Goal: Understand process/instructions

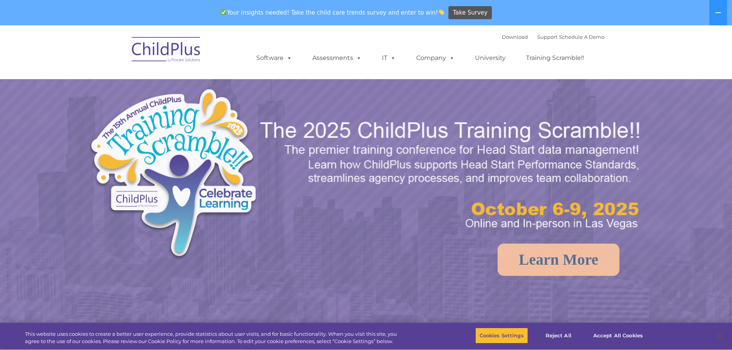
select select "MEDIUM"
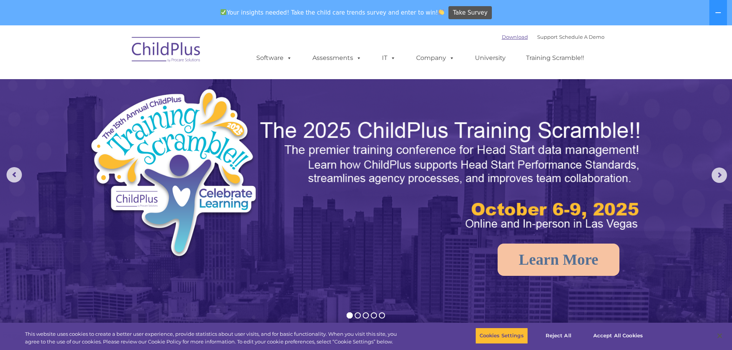
click at [507, 35] on link "Download" at bounding box center [515, 37] width 26 height 6
click at [725, 15] on button at bounding box center [719, 12] width 18 height 25
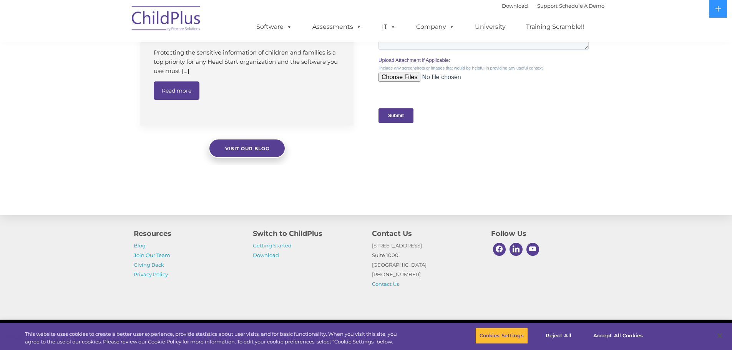
scroll to position [762, 0]
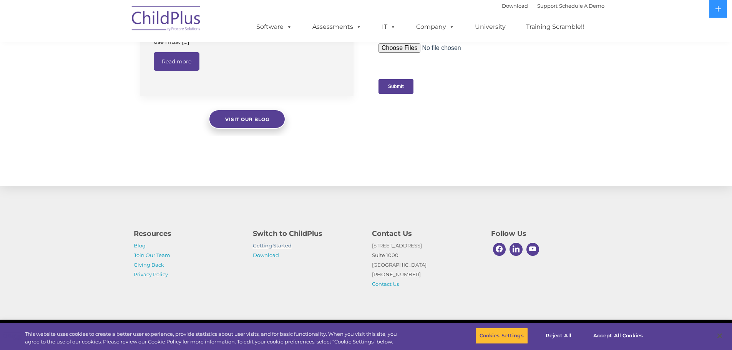
click at [271, 246] on link "Getting Started" at bounding box center [272, 246] width 39 height 6
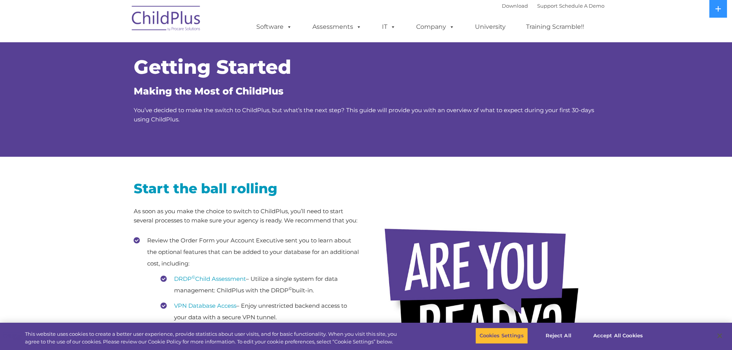
drag, startPoint x: 349, startPoint y: 229, endPoint x: 390, endPoint y: 77, distance: 158.1
